Goal: Transaction & Acquisition: Purchase product/service

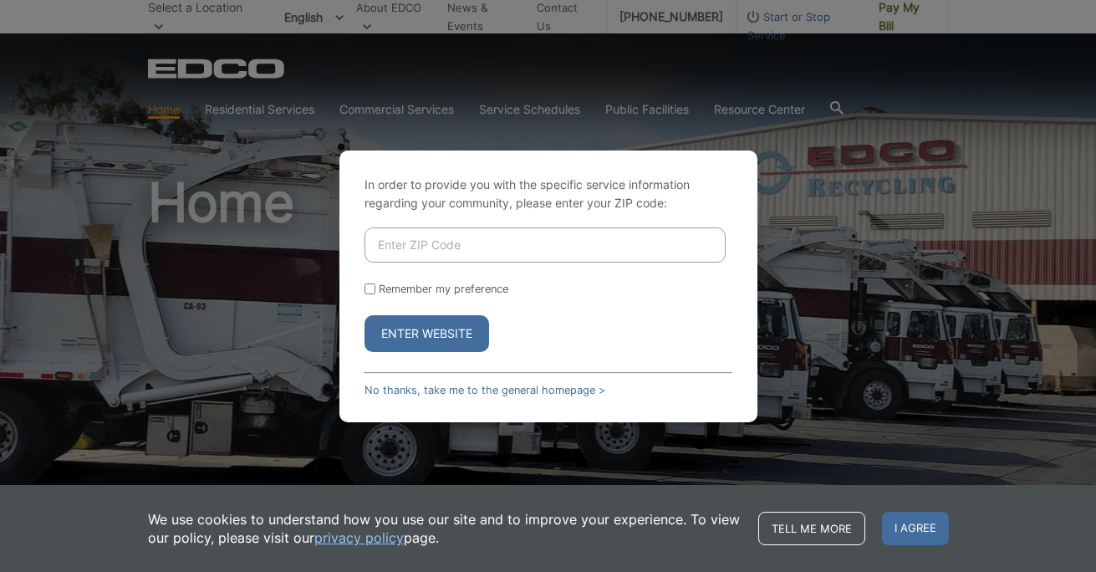
click at [433, 323] on button "Enter Website" at bounding box center [426, 333] width 125 height 37
click at [453, 388] on link "No thanks, take me to the general homepage >" at bounding box center [484, 390] width 241 height 13
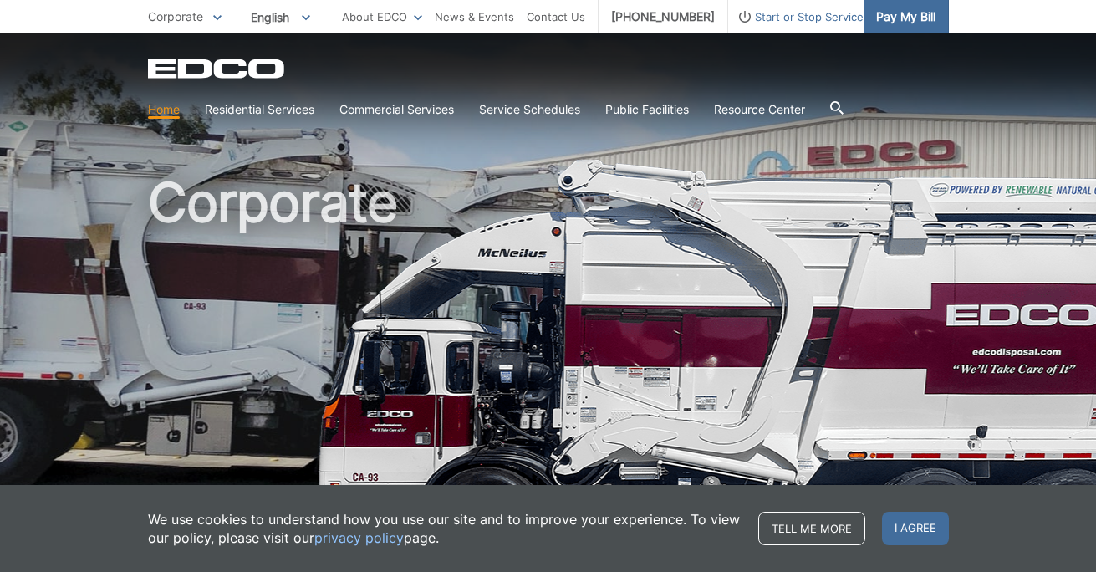
click at [914, 17] on span "Pay My Bill" at bounding box center [905, 17] width 59 height 18
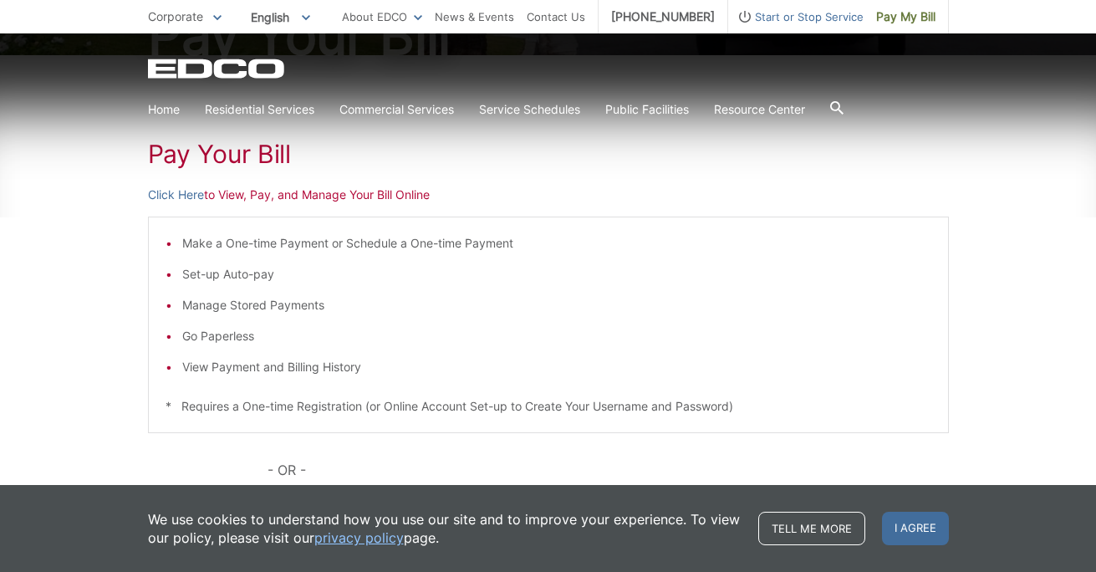
scroll to position [239, 0]
click at [176, 196] on link "Click Here" at bounding box center [176, 193] width 56 height 18
click at [184, 191] on link "Click Here" at bounding box center [176, 193] width 56 height 18
